Goal: Transaction & Acquisition: Purchase product/service

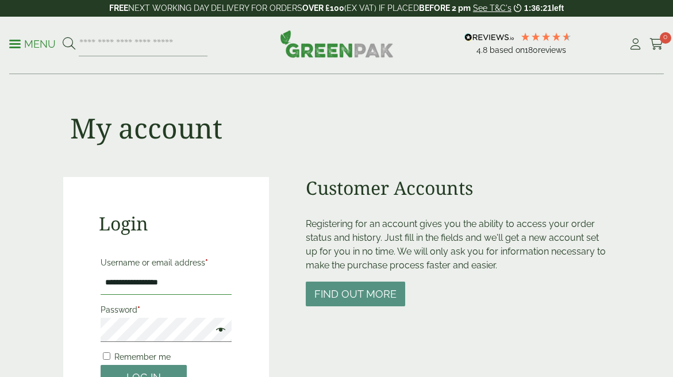
click at [199, 281] on input "**********" at bounding box center [167, 283] width 132 height 24
type input "**********"
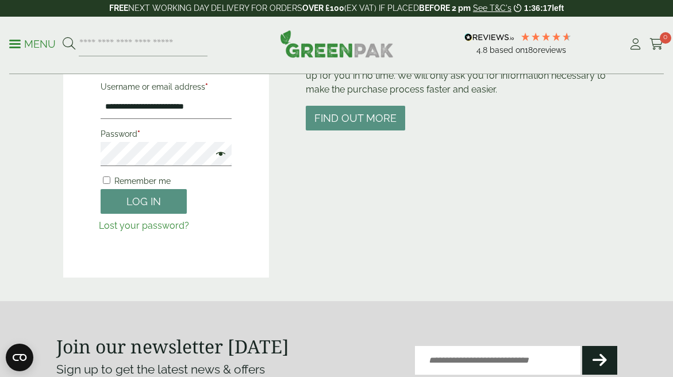
scroll to position [186, 0]
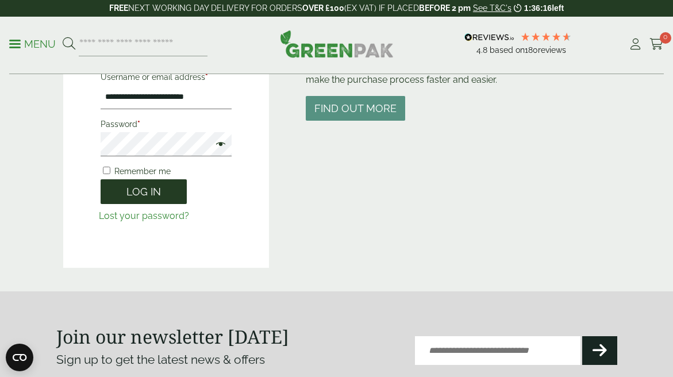
click at [156, 195] on button "Log in" at bounding box center [144, 191] width 86 height 25
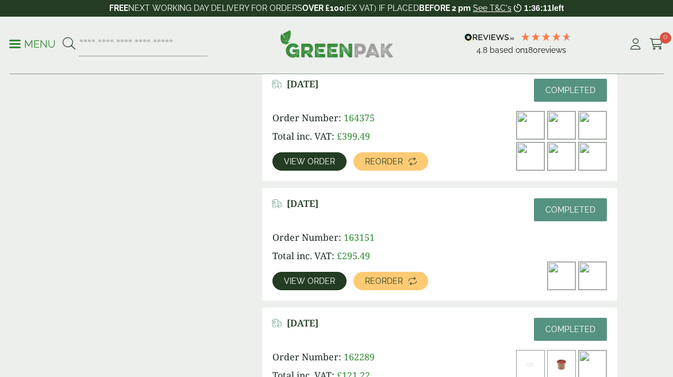
scroll to position [426, 0]
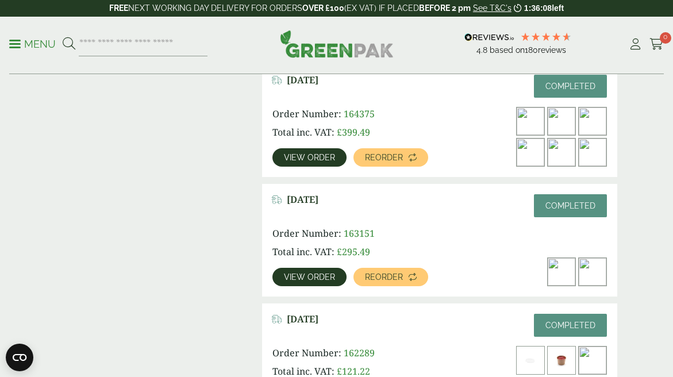
click at [317, 159] on span "View order" at bounding box center [309, 157] width 51 height 8
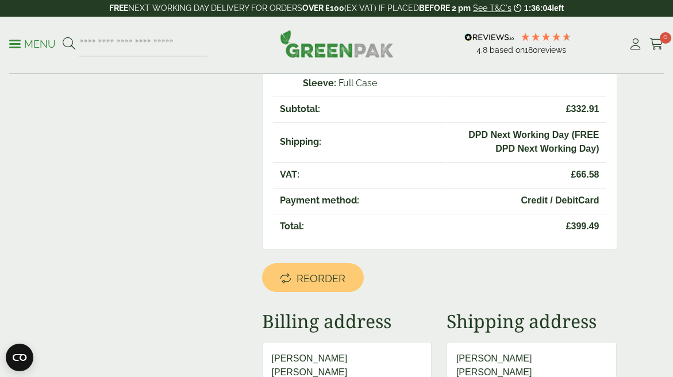
scroll to position [564, 0]
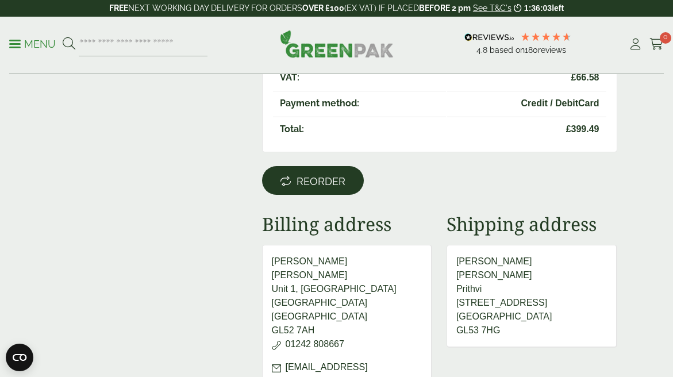
click at [308, 188] on link "Reorder" at bounding box center [313, 180] width 102 height 29
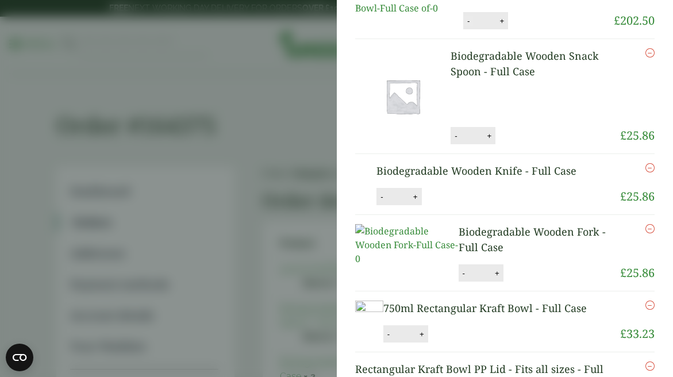
scroll to position [11, 0]
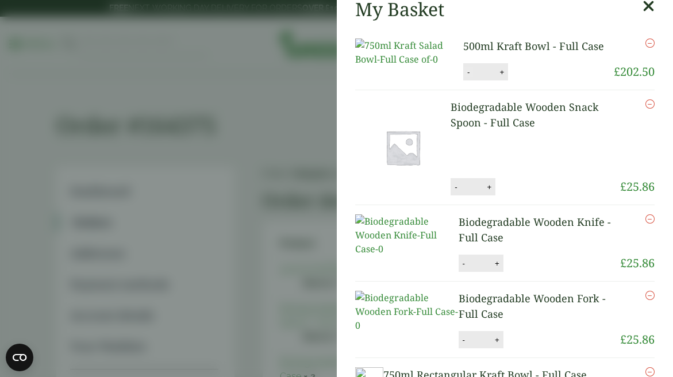
click at [469, 77] on button "-" at bounding box center [468, 72] width 9 height 10
type input "*"
click at [533, 81] on button "Update" at bounding box center [538, 72] width 57 height 17
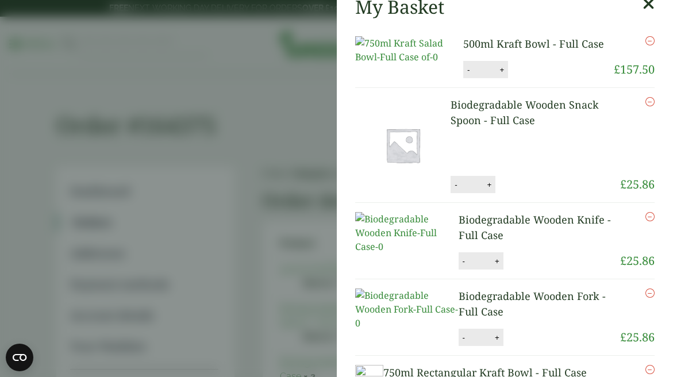
scroll to position [104, 0]
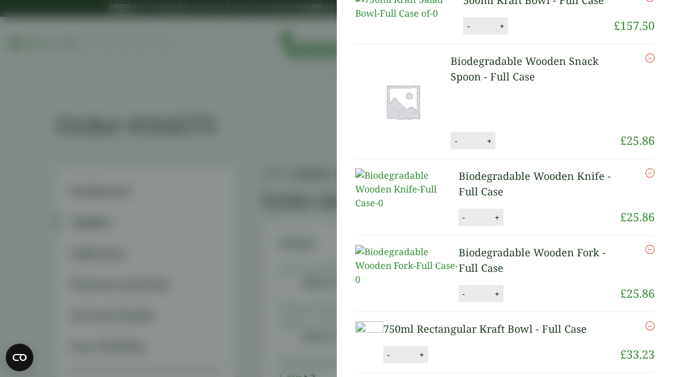
click at [647, 63] on icon "Remove this item" at bounding box center [649, 57] width 9 height 9
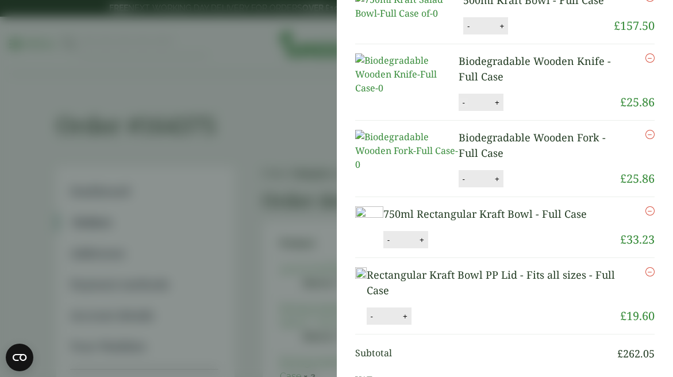
click at [459, 107] on button "-" at bounding box center [463, 103] width 9 height 10
type input "*"
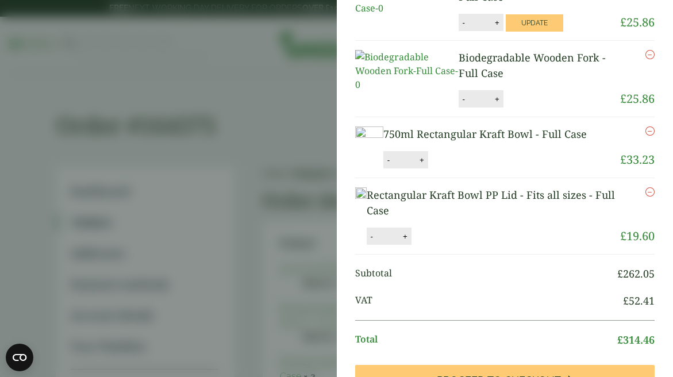
scroll to position [235, 0]
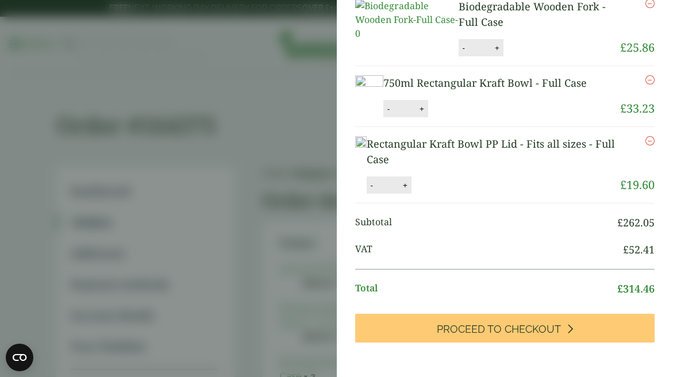
click at [459, 53] on button "-" at bounding box center [463, 48] width 9 height 10
type input "*"
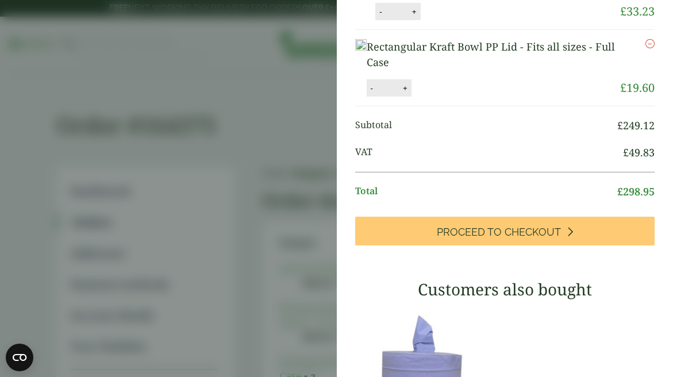
scroll to position [359, 0]
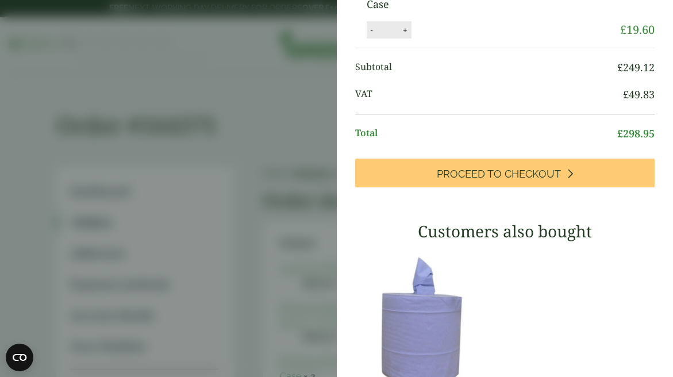
type input "*"
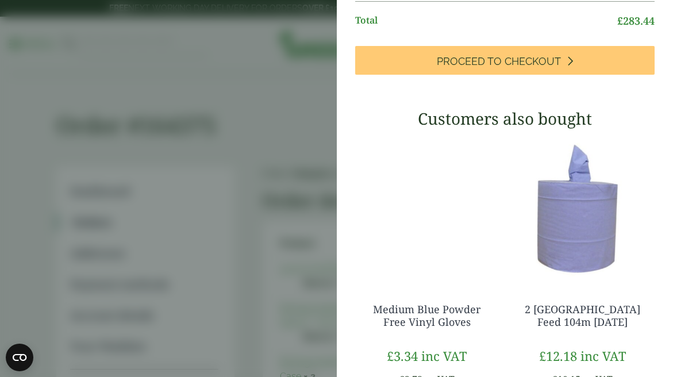
scroll to position [497, 0]
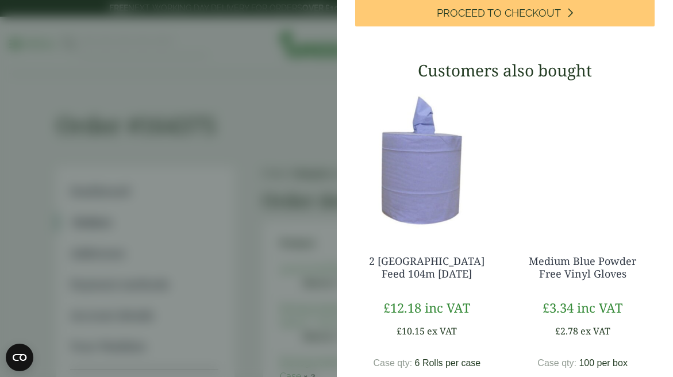
scroll to position [500, 0]
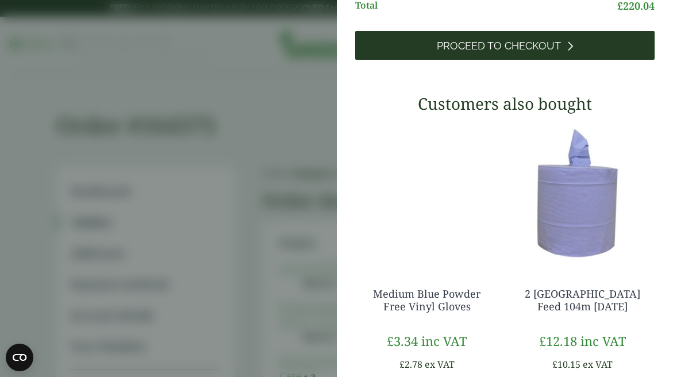
scroll to position [337, 0]
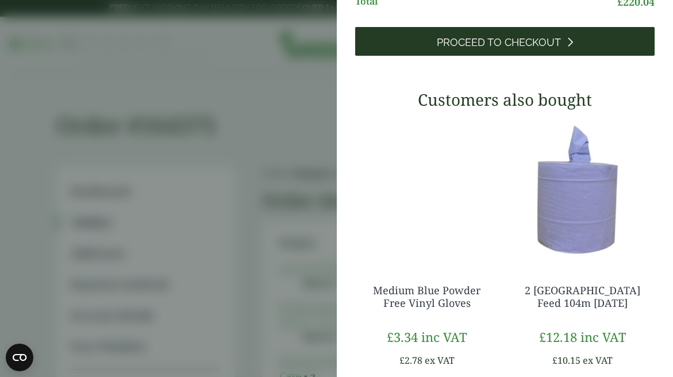
click at [504, 49] on span "Proceed to Checkout" at bounding box center [499, 42] width 124 height 13
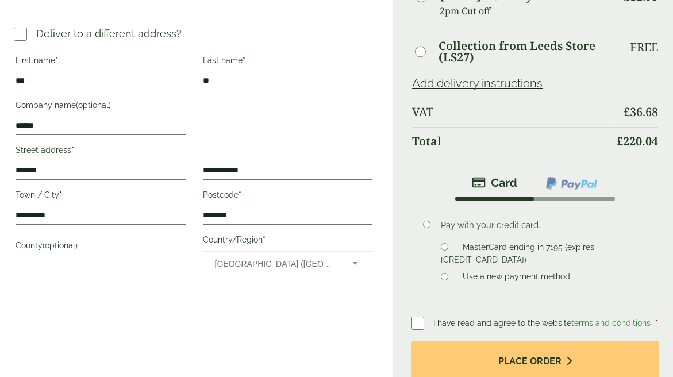
scroll to position [477, 0]
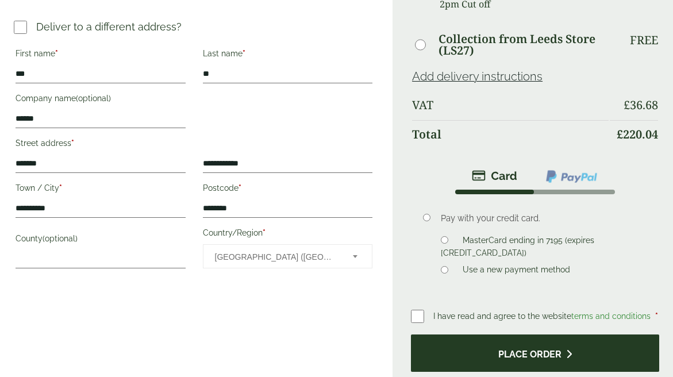
click at [473, 334] on button "Place order" at bounding box center [535, 352] width 248 height 37
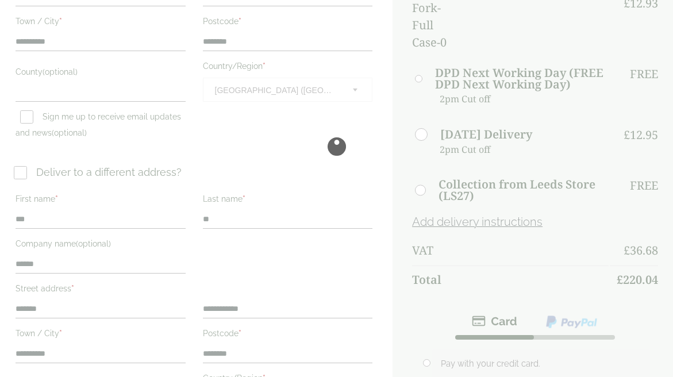
scroll to position [302, 0]
